Goal: Navigation & Orientation: Find specific page/section

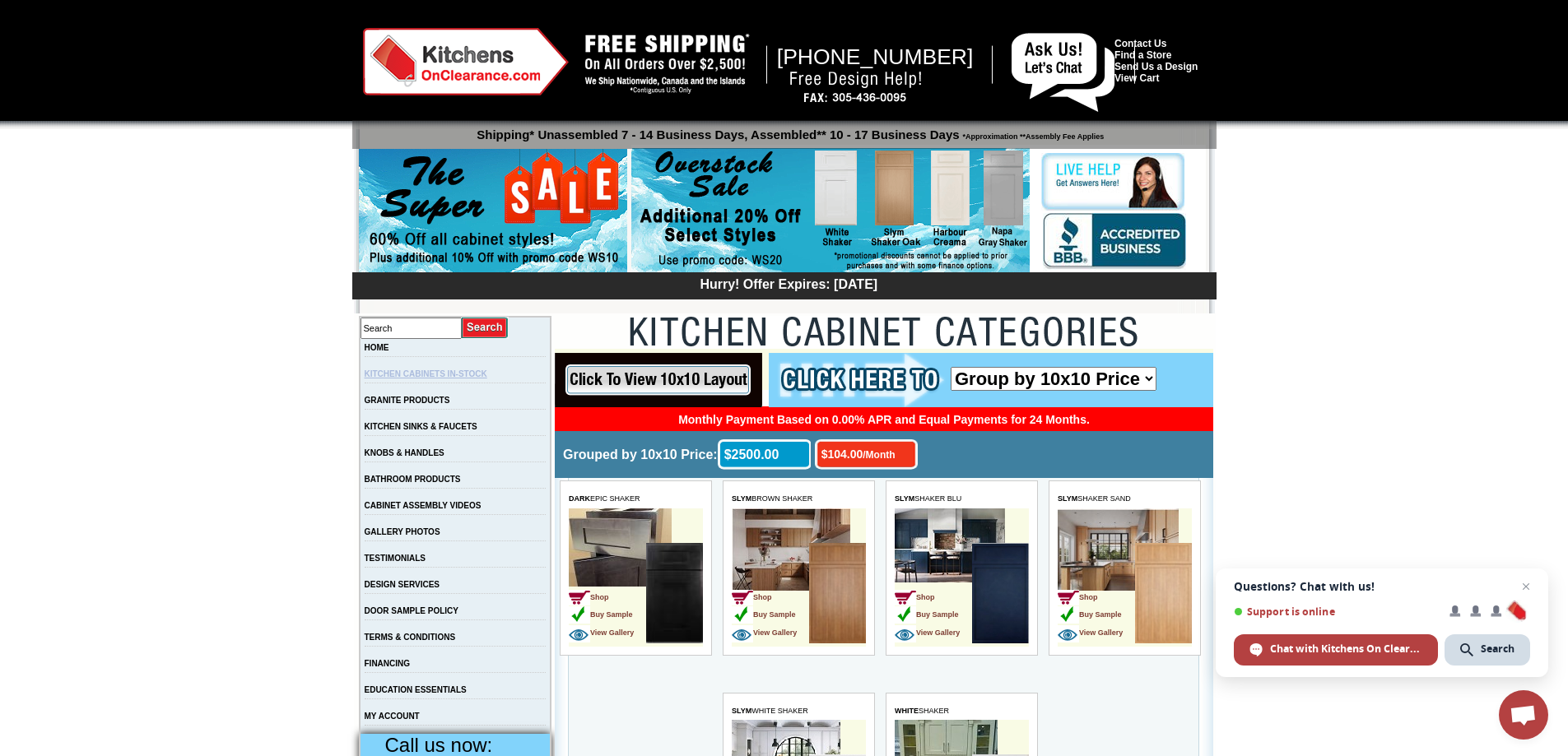
click at [437, 373] on link "KITCHEN CABINETS IN-STOCK" at bounding box center [425, 375] width 122 height 9
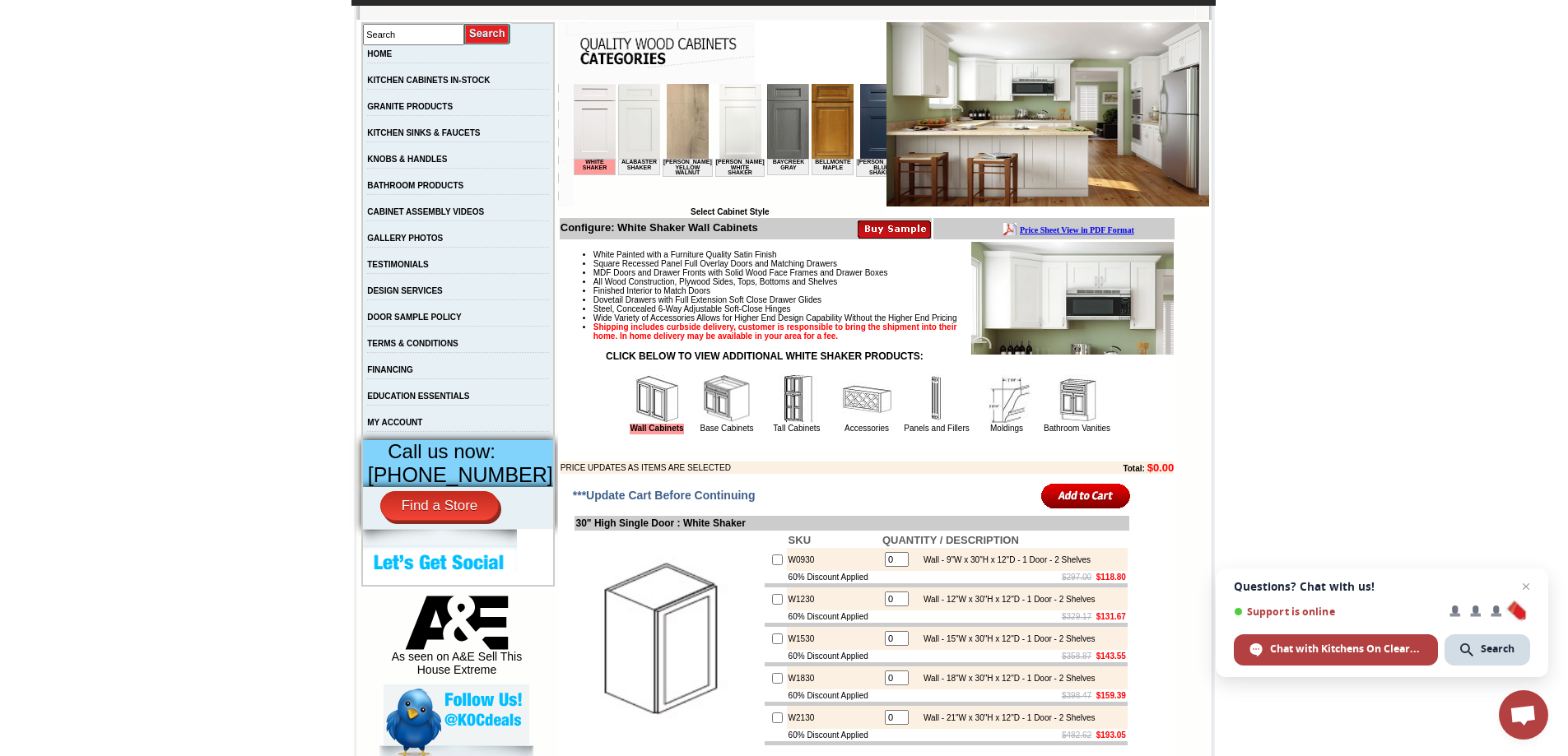
scroll to position [247, 0]
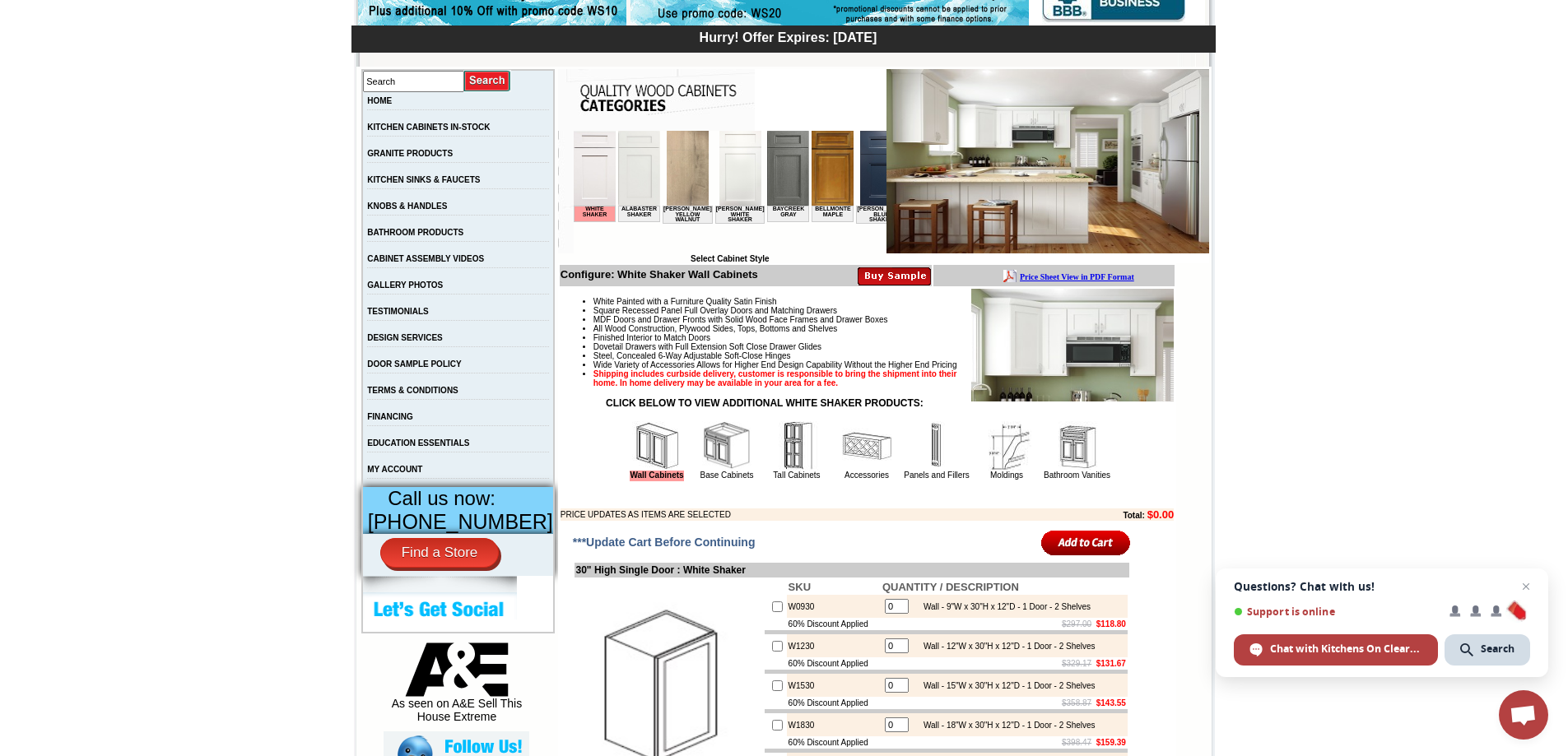
click at [677, 209] on td "Altmann Yellow Walnut" at bounding box center [687, 214] width 50 height 18
click at [677, 177] on img at bounding box center [687, 168] width 42 height 75
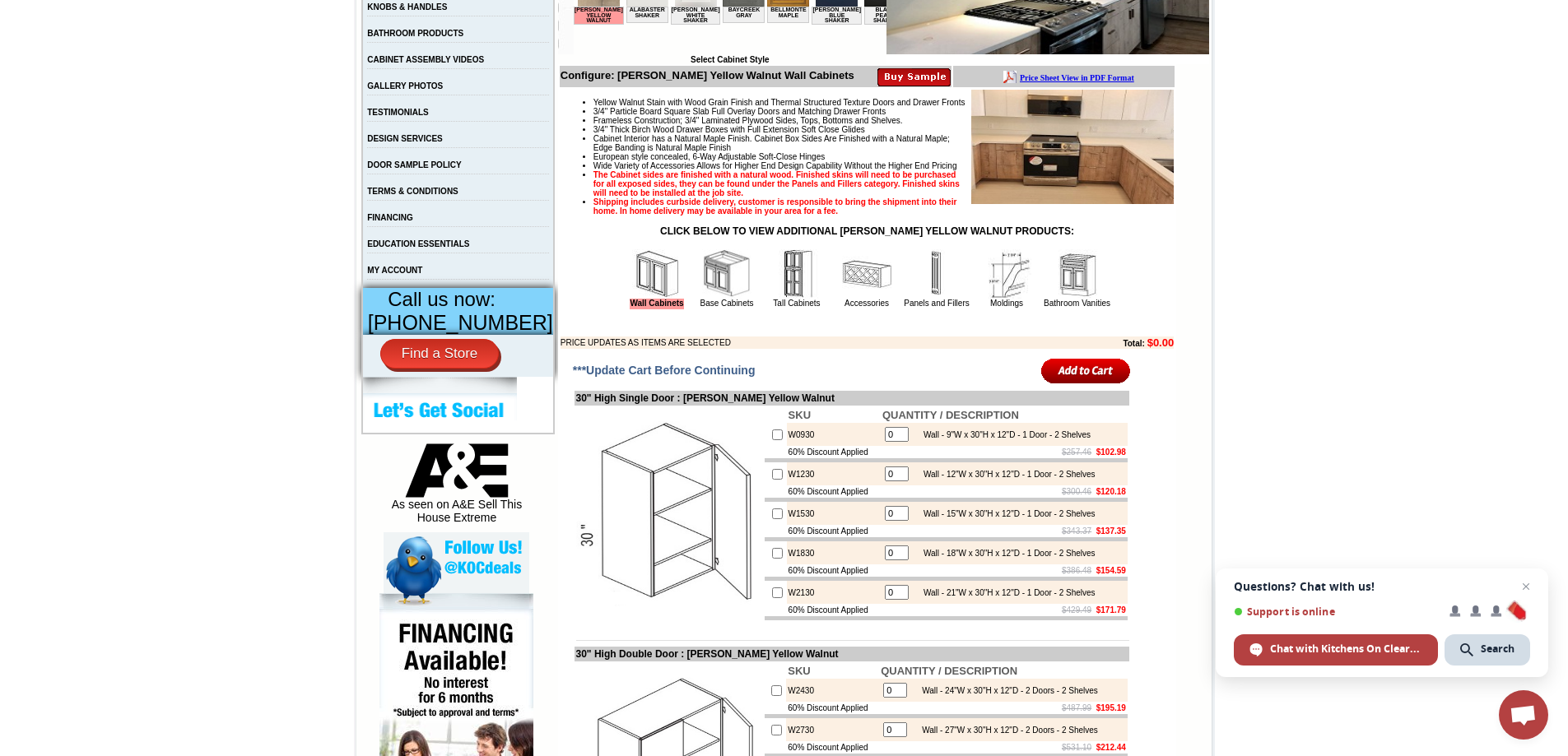
scroll to position [494, 0]
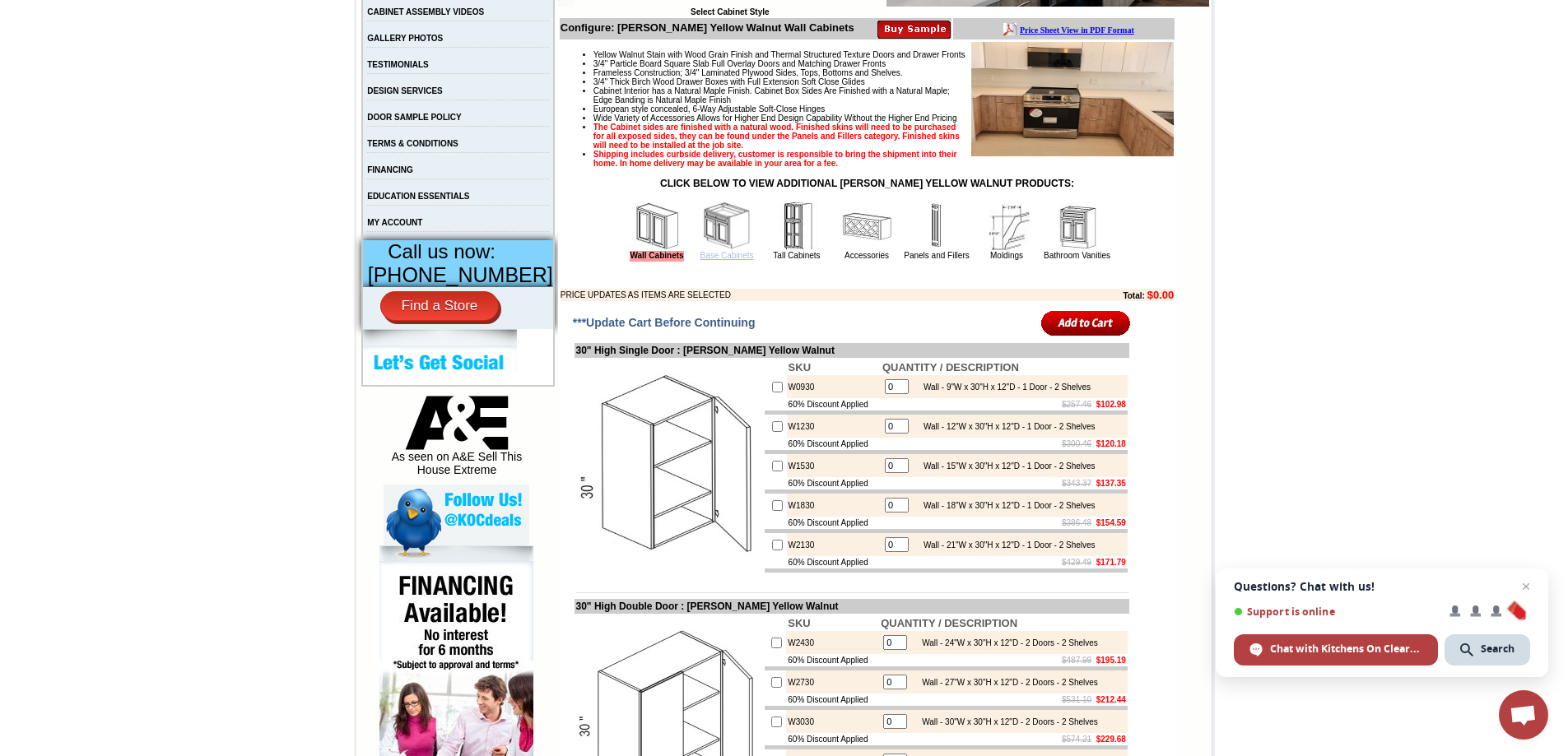
click at [705, 260] on link "Base Cabinets" at bounding box center [727, 256] width 53 height 9
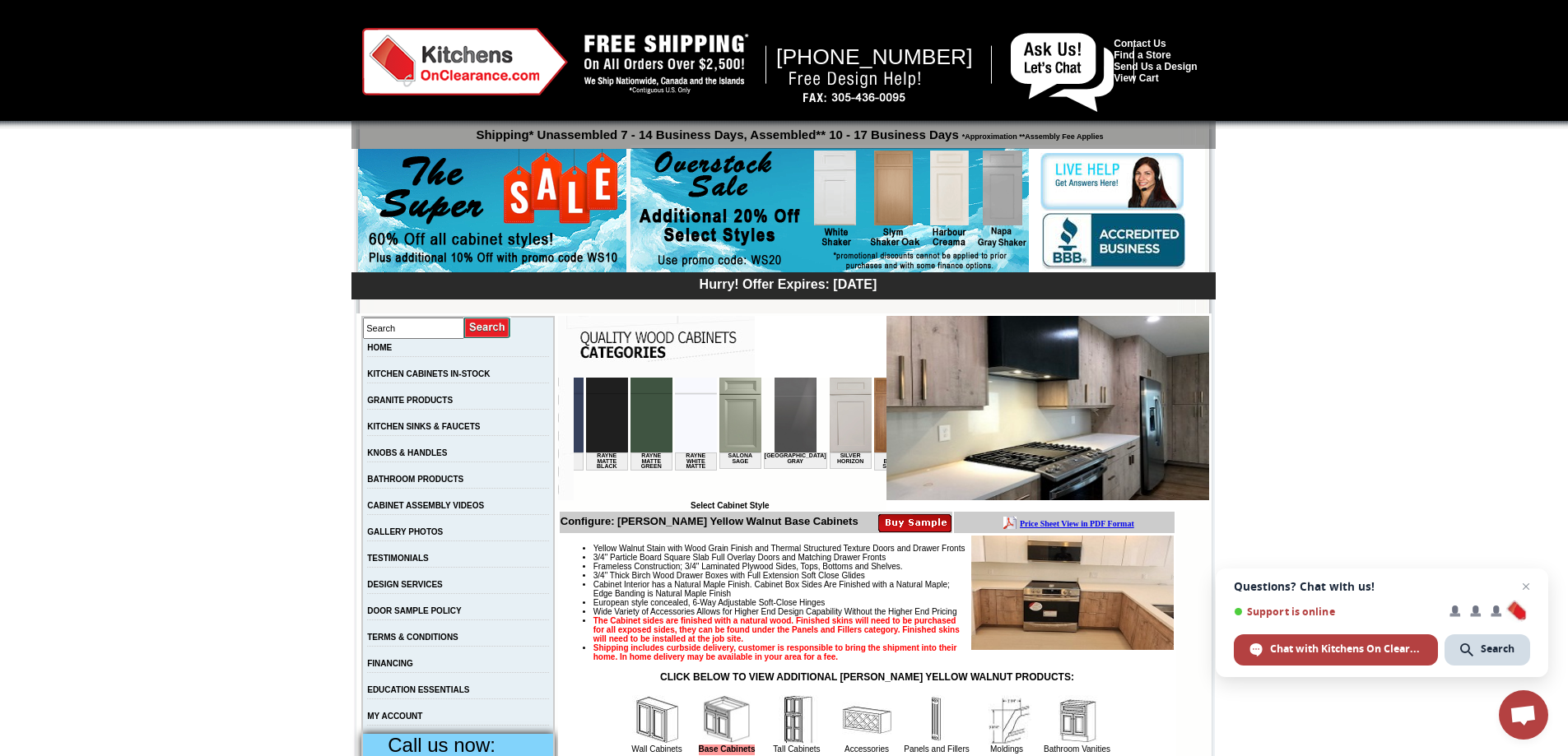
scroll to position [0, 2196]
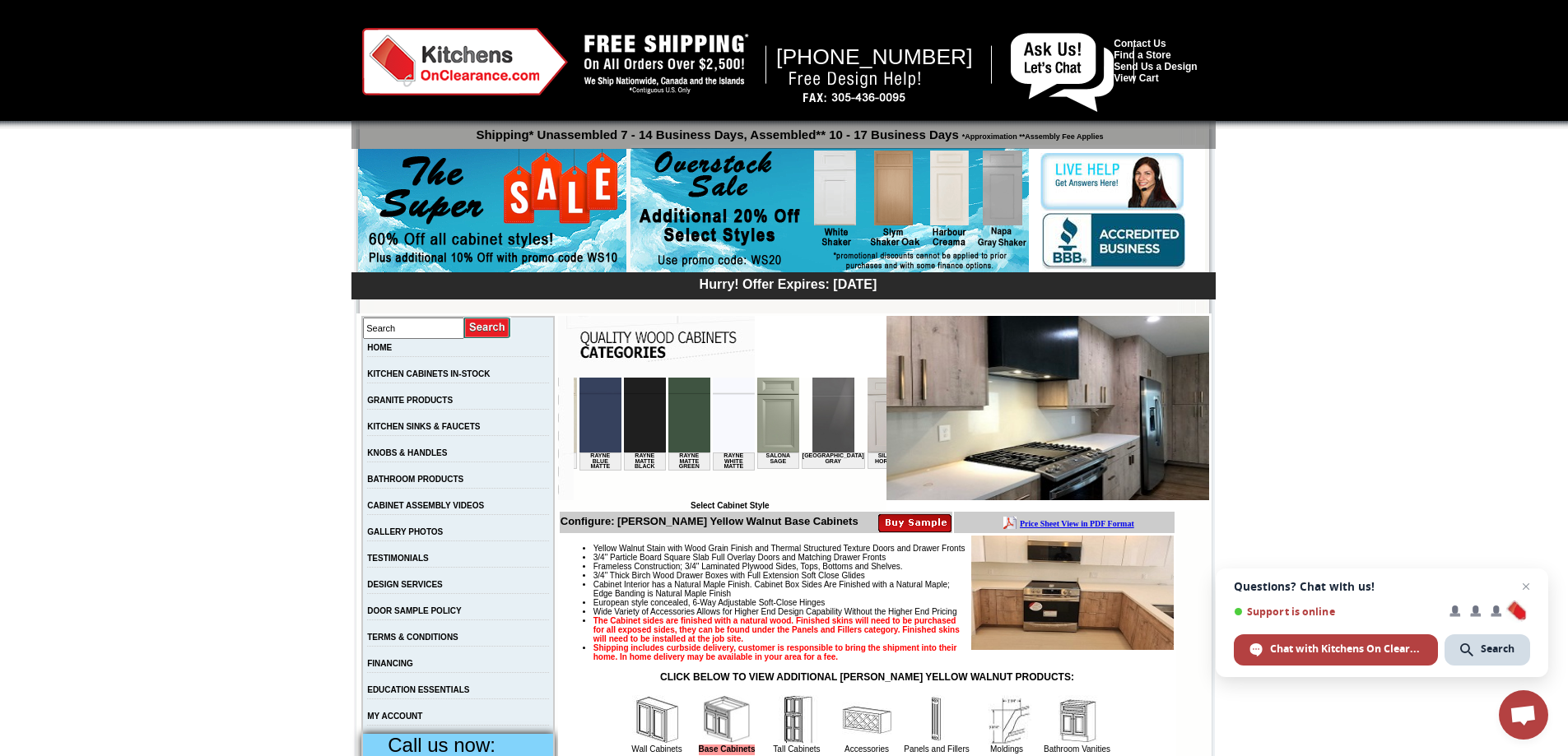
click at [812, 415] on img at bounding box center [833, 415] width 42 height 75
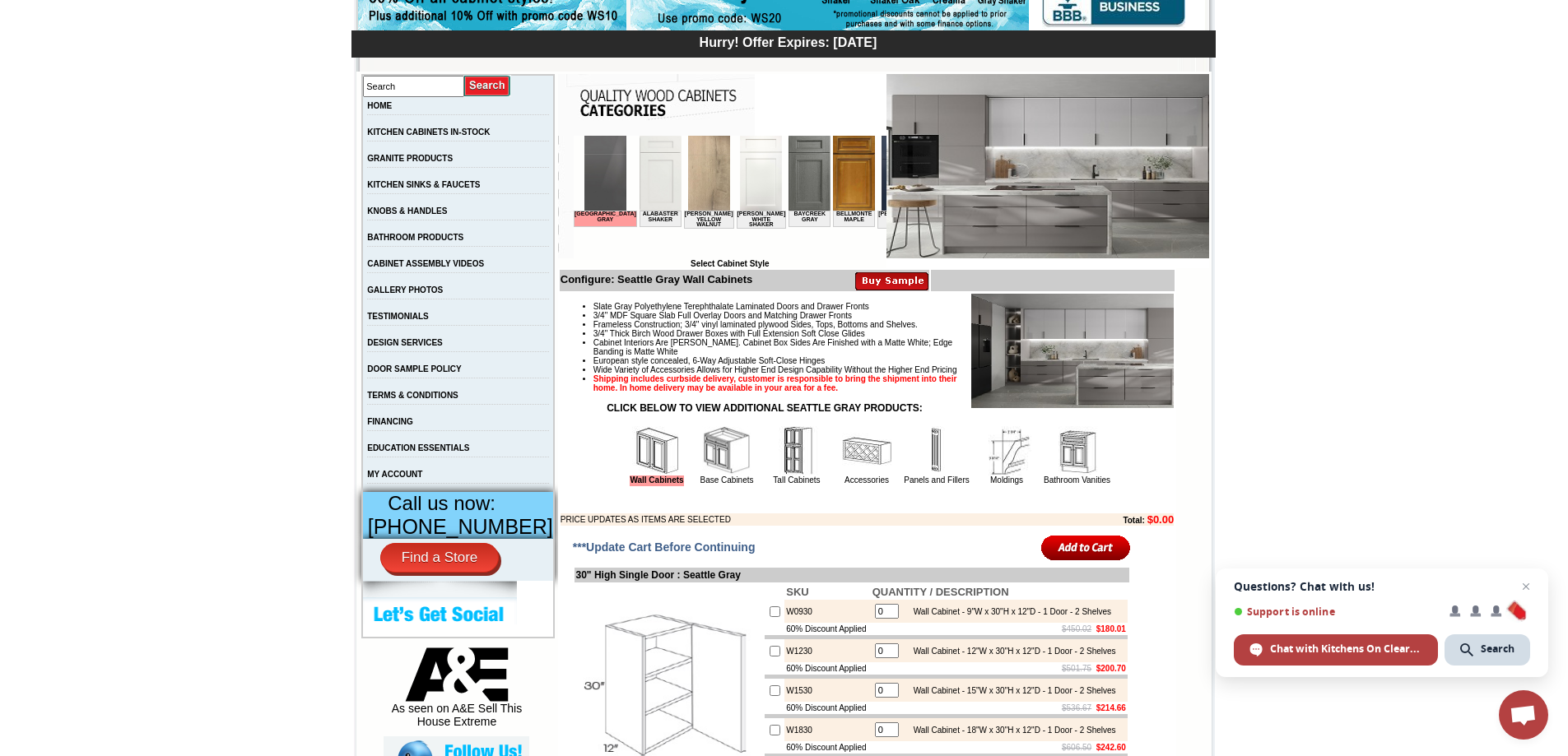
scroll to position [247, 0]
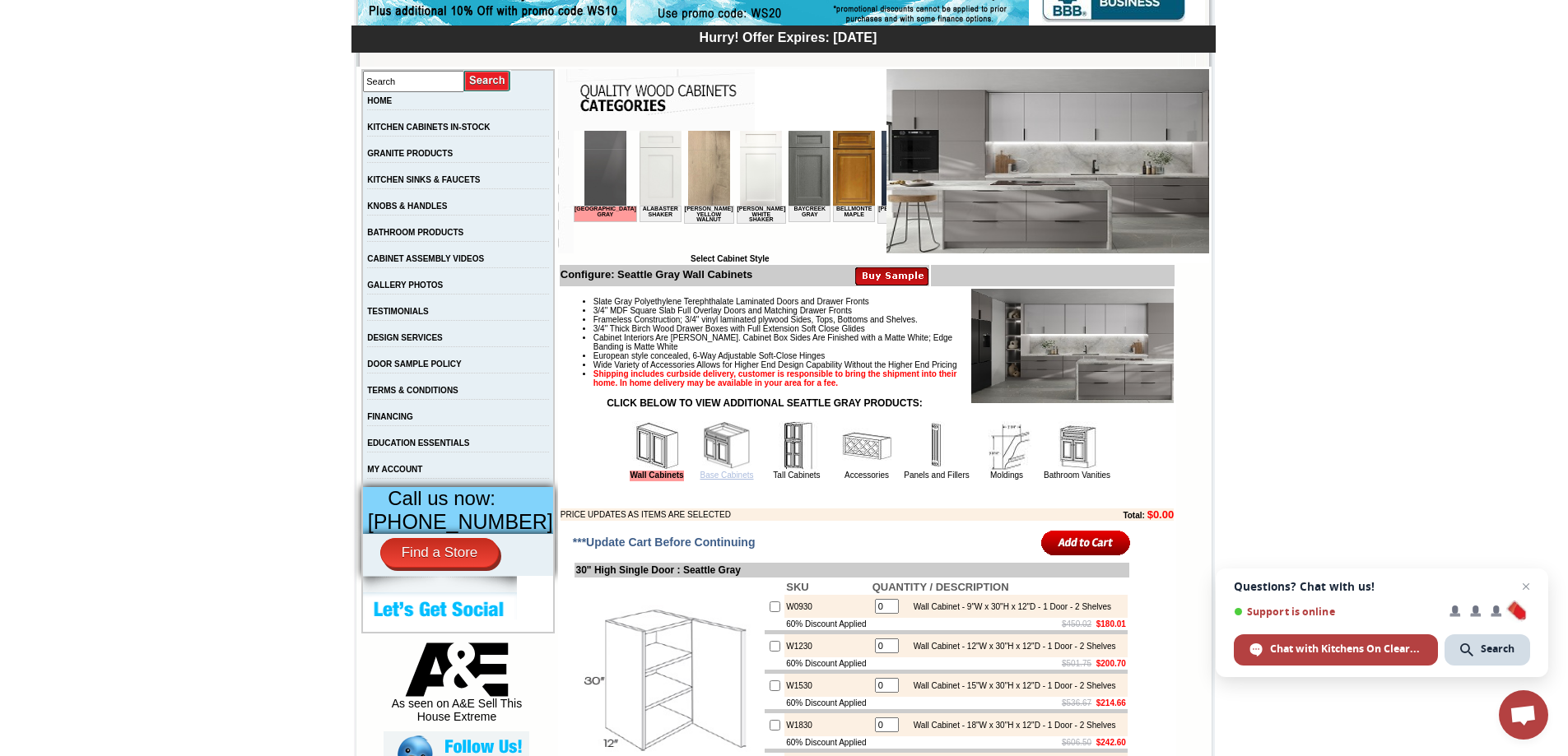
click at [709, 480] on link "Base Cabinets" at bounding box center [727, 475] width 53 height 9
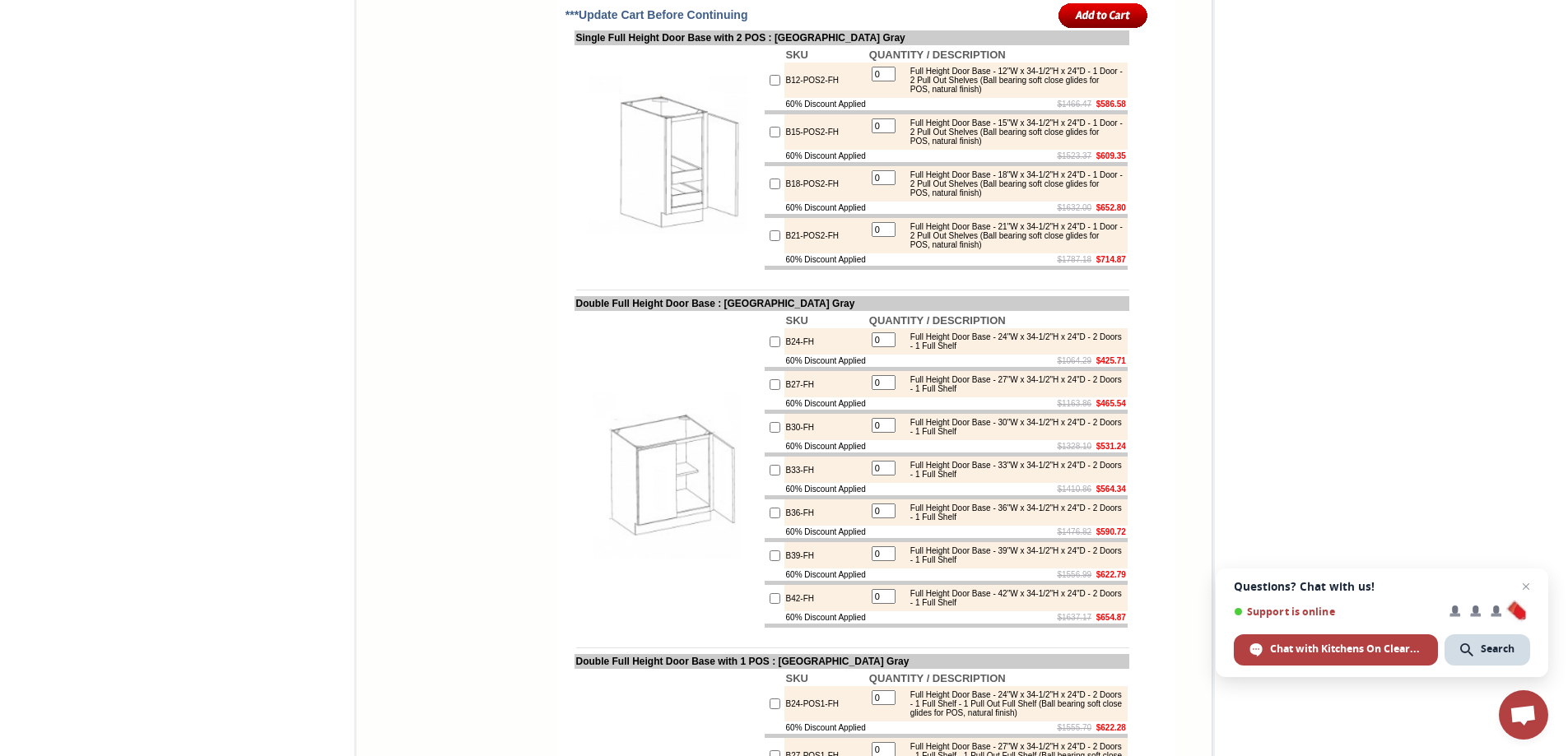
scroll to position [3300, 0]
